Goal: Register for event/course

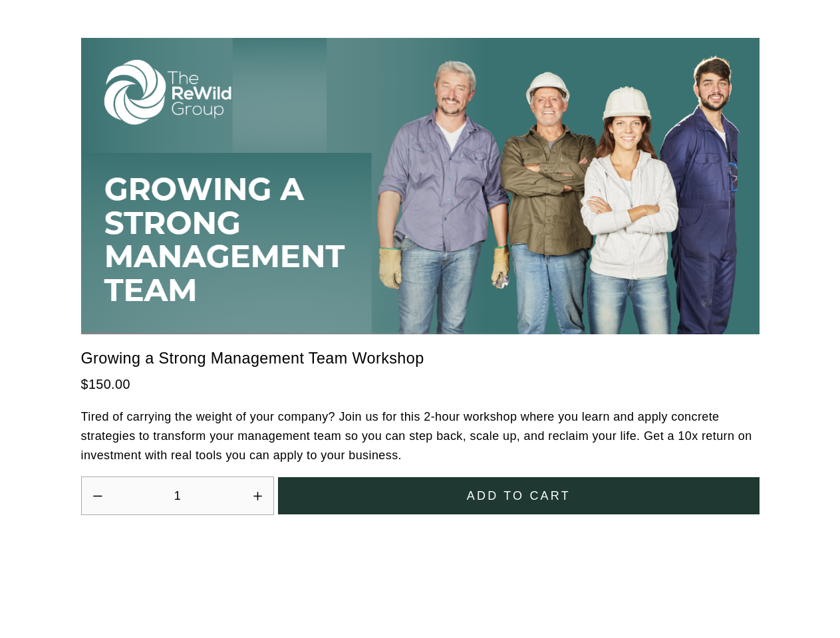
scroll to position [3679, 0]
